Goal: Task Accomplishment & Management: Manage account settings

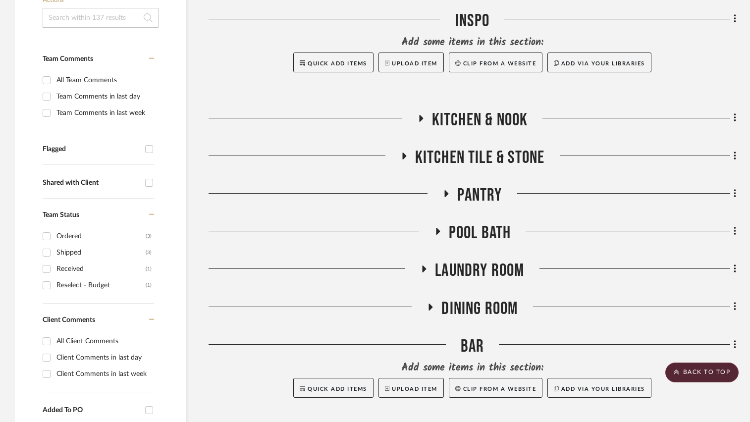
scroll to position [248, 0]
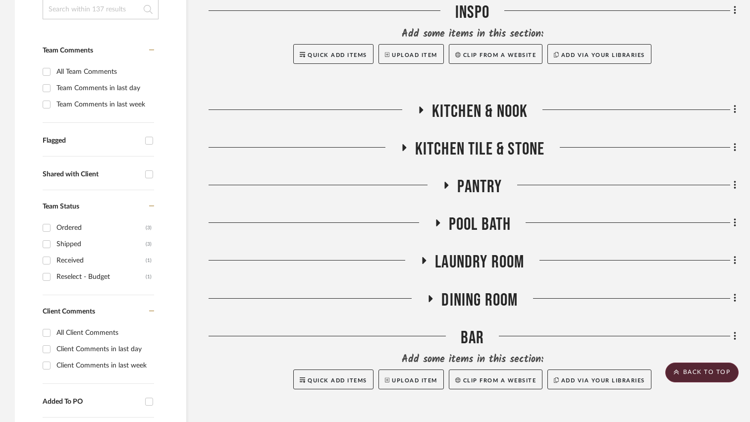
click at [424, 260] on icon at bounding box center [425, 260] width 4 height 7
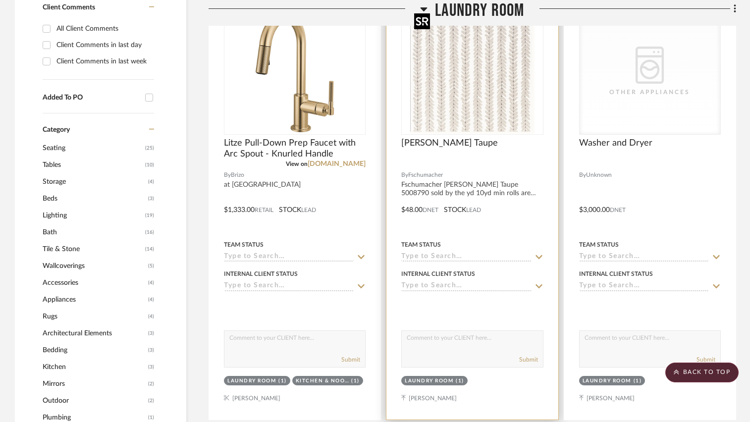
scroll to position [545, 0]
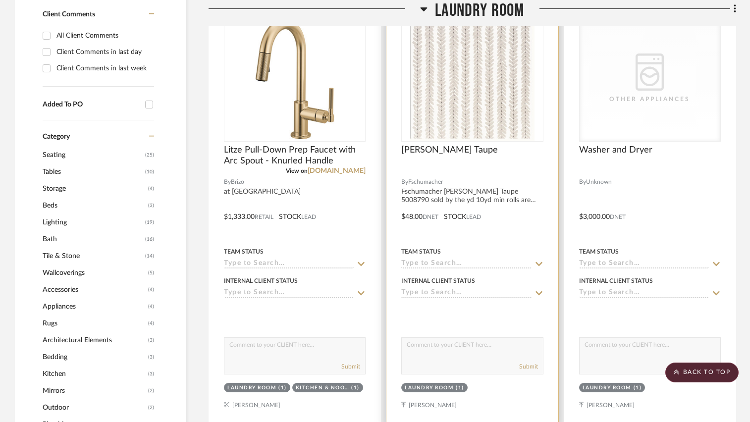
click at [461, 96] on img "0" at bounding box center [472, 79] width 124 height 124
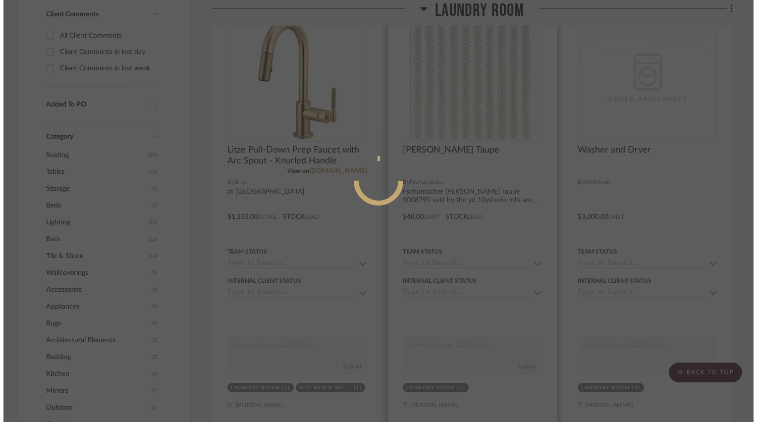
scroll to position [0, 0]
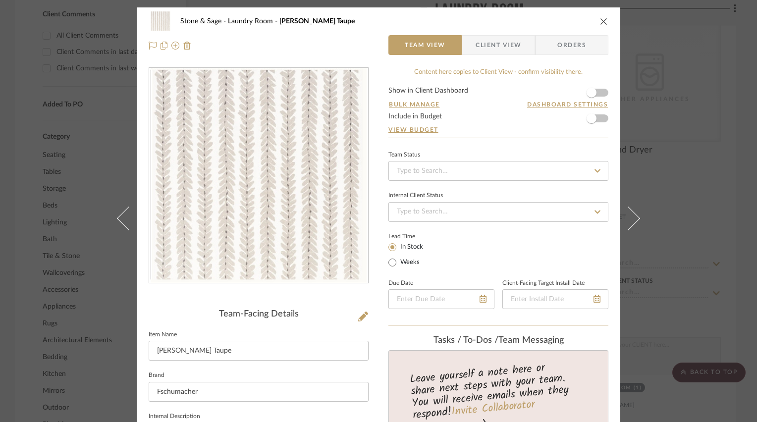
click at [603, 22] on icon "close" at bounding box center [604, 21] width 8 height 8
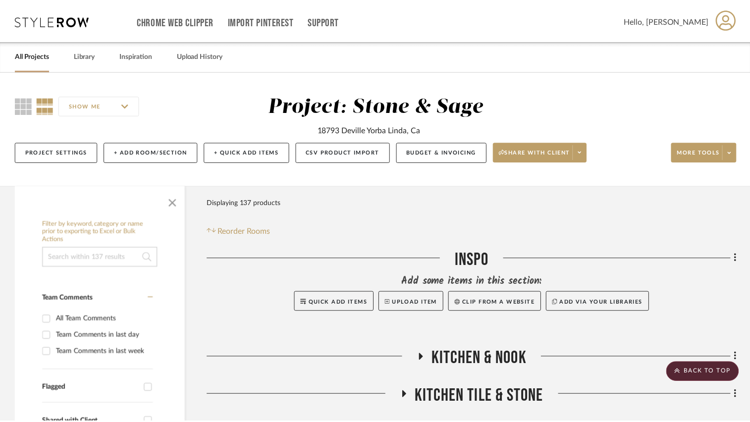
scroll to position [545, 0]
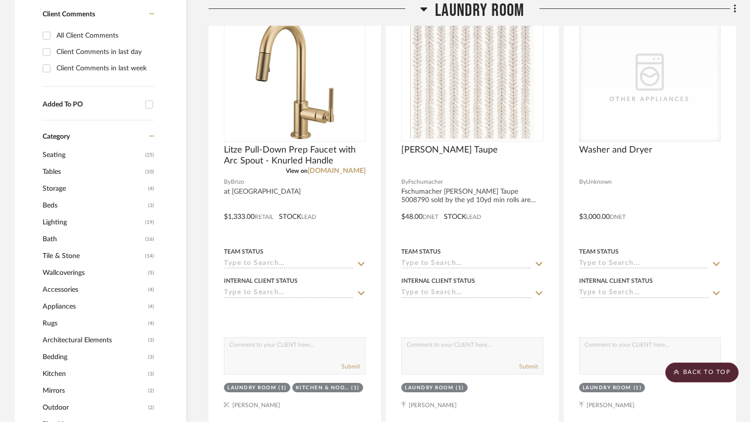
click at [423, 9] on icon at bounding box center [424, 9] width 7 height 4
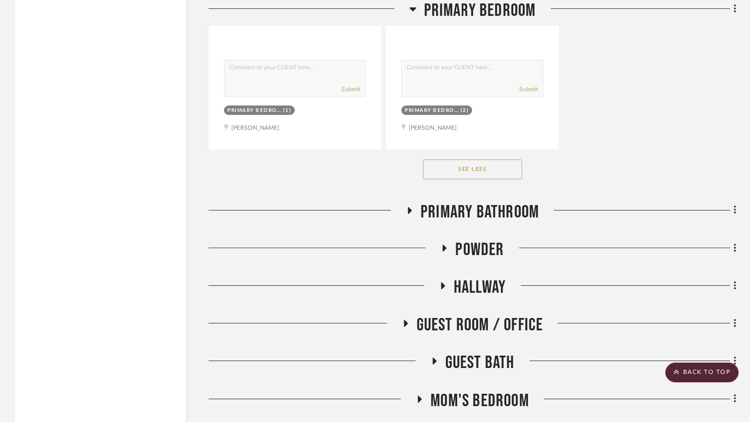
scroll to position [3469, 0]
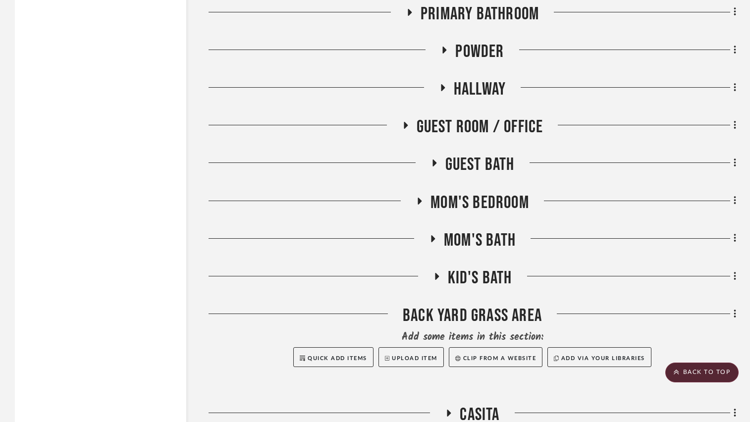
click at [442, 91] on icon at bounding box center [443, 87] width 4 height 7
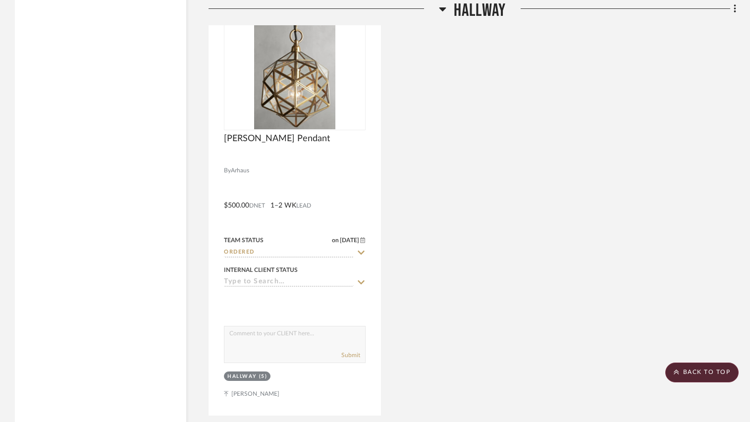
scroll to position [3617, 0]
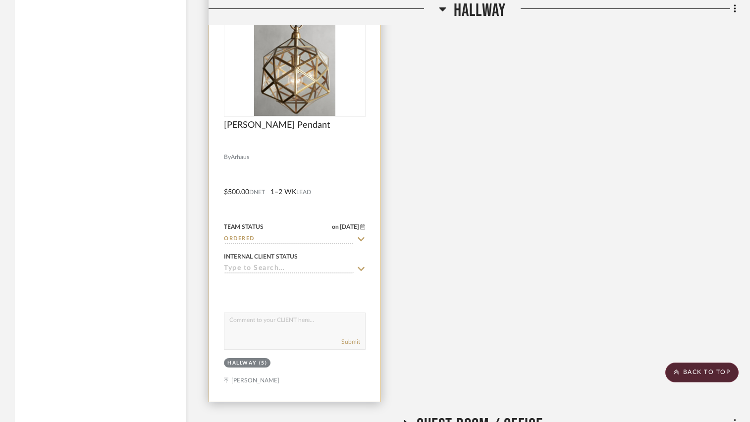
click at [353, 163] on div at bounding box center [294, 185] width 171 height 434
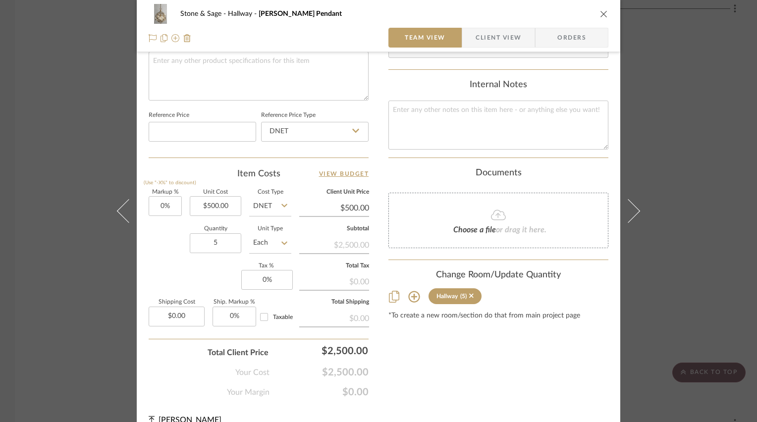
scroll to position [496, 0]
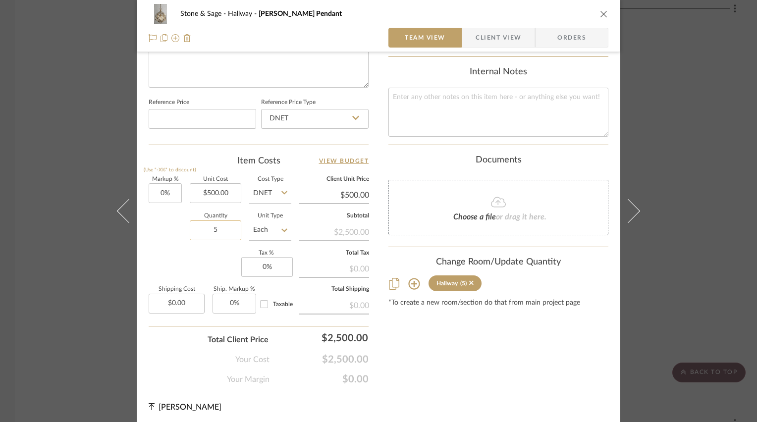
click at [223, 228] on input "5" at bounding box center [216, 230] width 52 height 20
type input "7"
click at [604, 12] on icon "close" at bounding box center [604, 14] width 8 height 8
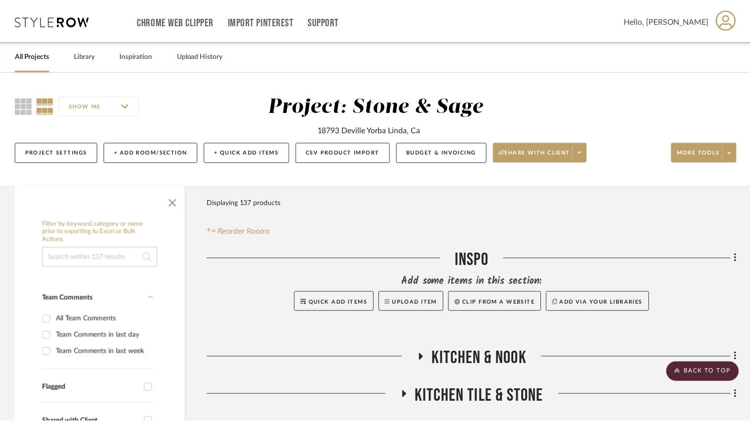
scroll to position [3617, 0]
